Goal: Task Accomplishment & Management: Use online tool/utility

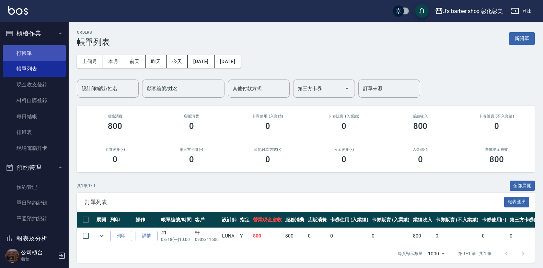
click at [15, 56] on link "打帳單" at bounding box center [34, 53] width 63 height 16
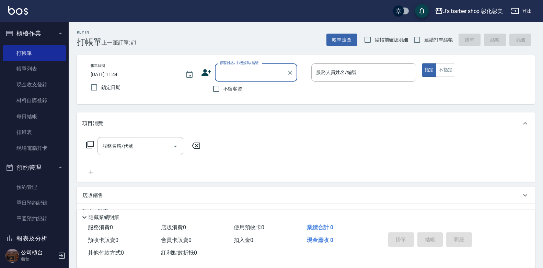
click at [126, 73] on input "[DATE] 11:44" at bounding box center [135, 74] width 88 height 11
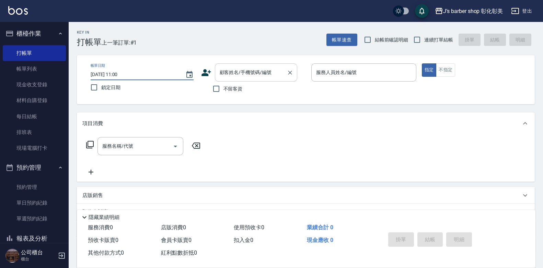
type input "[DATE] 11:00"
click at [235, 72] on div "顧客姓名/手機號碼/編號 顧客姓名/手機號碼/編號" at bounding box center [256, 72] width 82 height 18
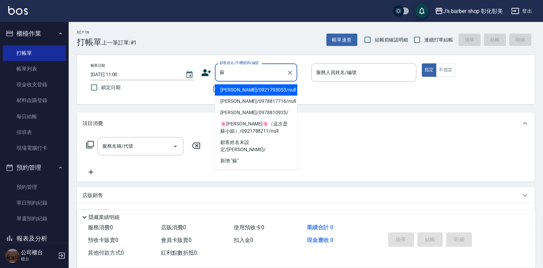
click at [246, 97] on li "[PERSON_NAME]/0978817716/null" at bounding box center [256, 101] width 82 height 11
type input "[PERSON_NAME]/0978817716/null"
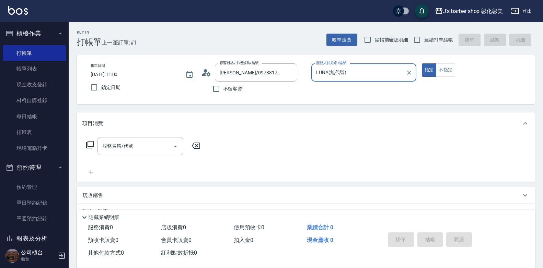
type input "LUNA(無代號)"
click at [150, 151] on input "服務名稱/代號" at bounding box center [135, 146] width 69 height 12
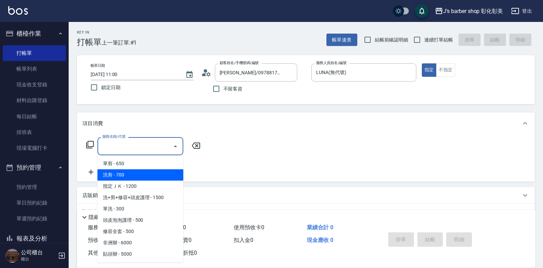
click at [138, 178] on span "洗剪 - 700" at bounding box center [140, 174] width 86 height 11
type input "洗剪(101)"
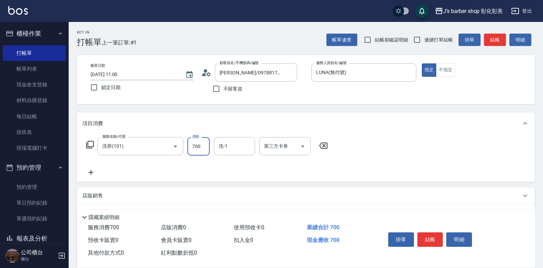
click at [195, 149] on input "700" at bounding box center [198, 146] width 22 height 19
type input "800"
click at [236, 144] on input "洗-1" at bounding box center [234, 146] width 35 height 12
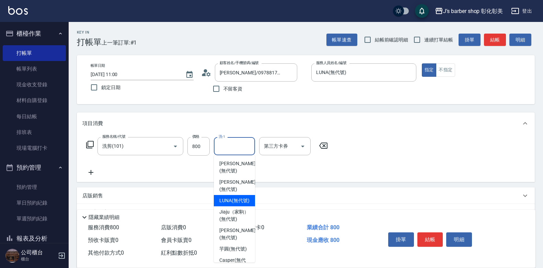
click at [235, 197] on span "LUNA (無代號)" at bounding box center [234, 200] width 30 height 7
type input "LUNA(無代號)"
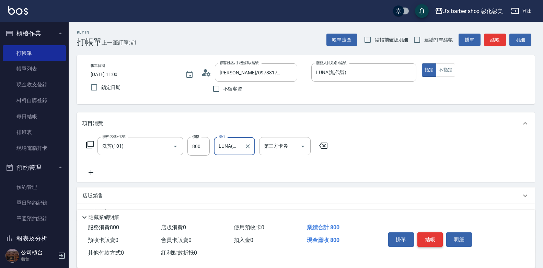
click at [434, 236] on button "結帳" at bounding box center [430, 240] width 26 height 14
